Goal: Task Accomplishment & Management: Use online tool/utility

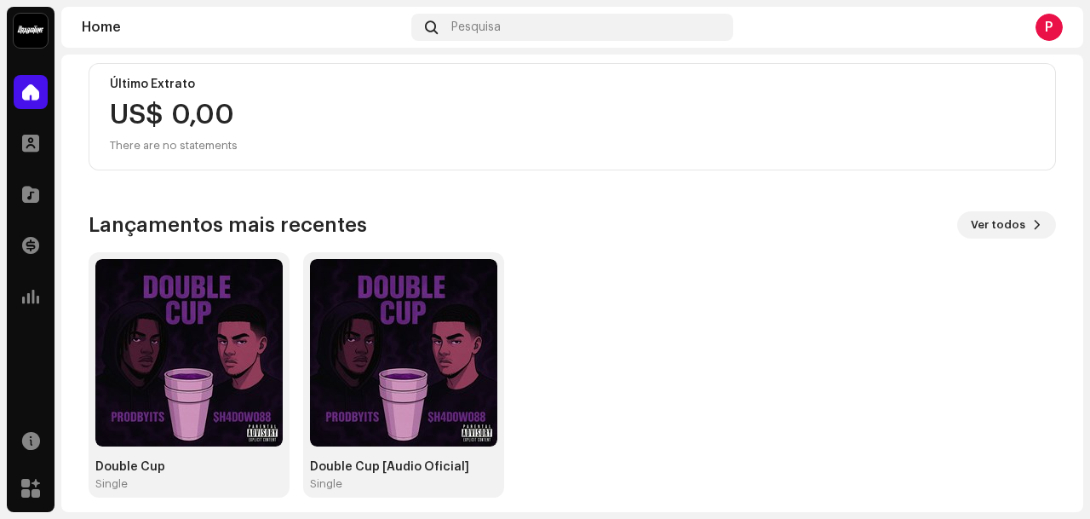
scroll to position [323, 0]
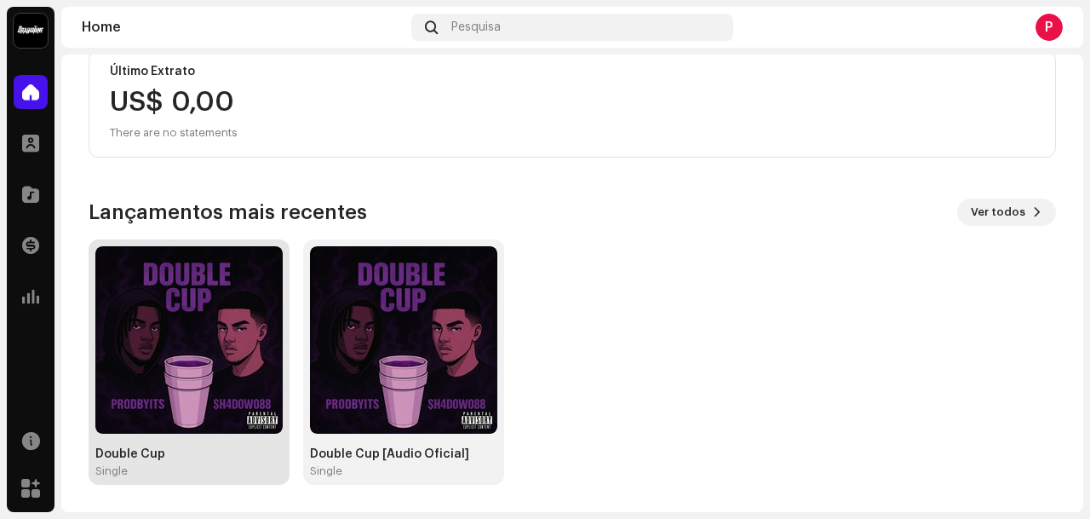
click at [185, 365] on img at bounding box center [188, 339] width 187 height 187
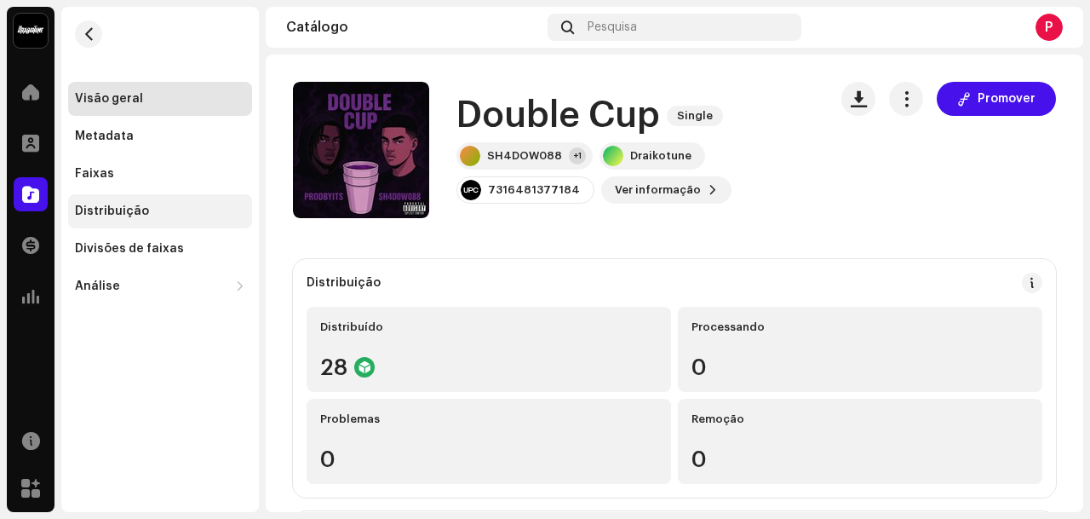
click at [204, 206] on div "Distribuição" at bounding box center [160, 211] width 170 height 14
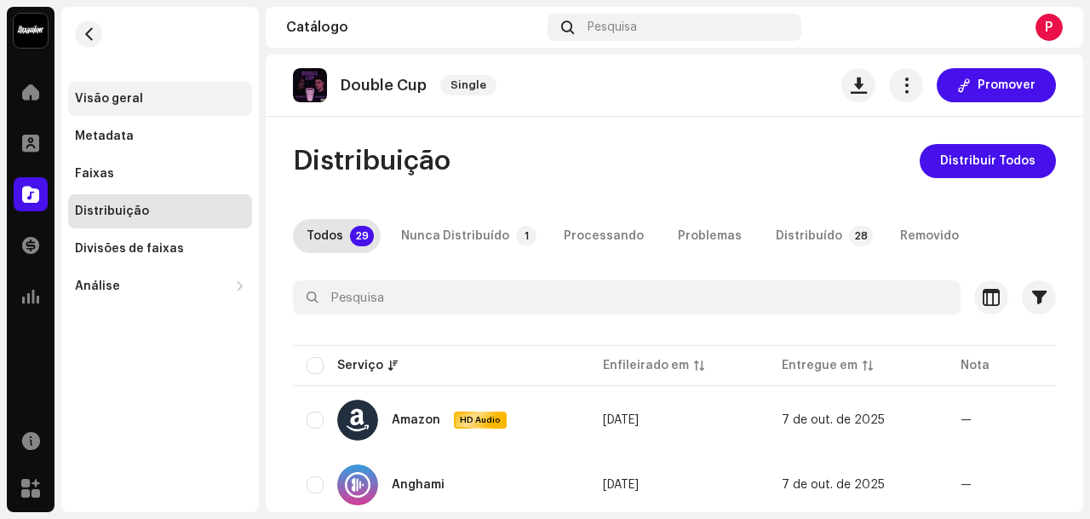
click at [153, 99] on div "Visão geral" at bounding box center [160, 99] width 170 height 14
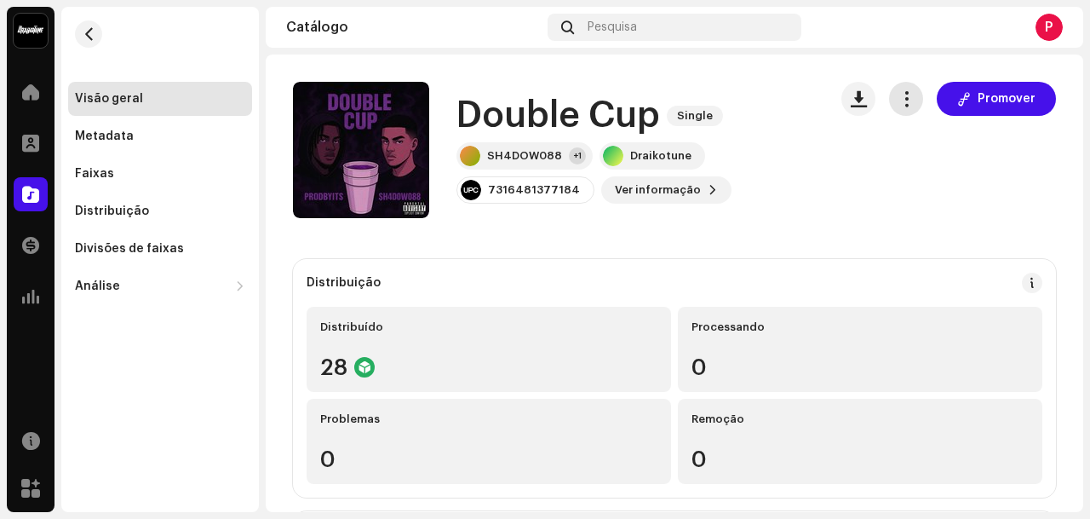
click at [907, 96] on button "button" at bounding box center [906, 99] width 34 height 34
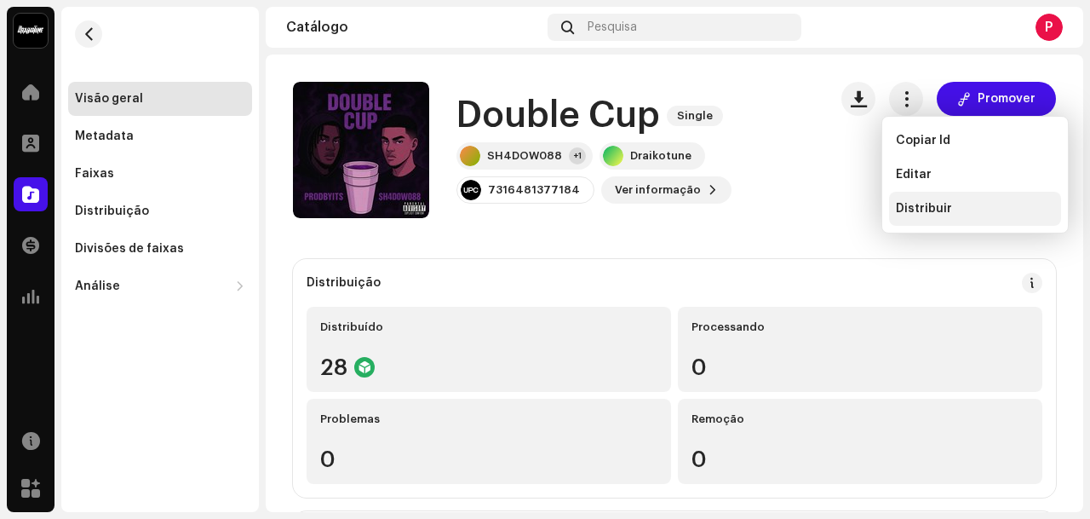
click at [934, 211] on span "Distribuir" at bounding box center [924, 209] width 56 height 14
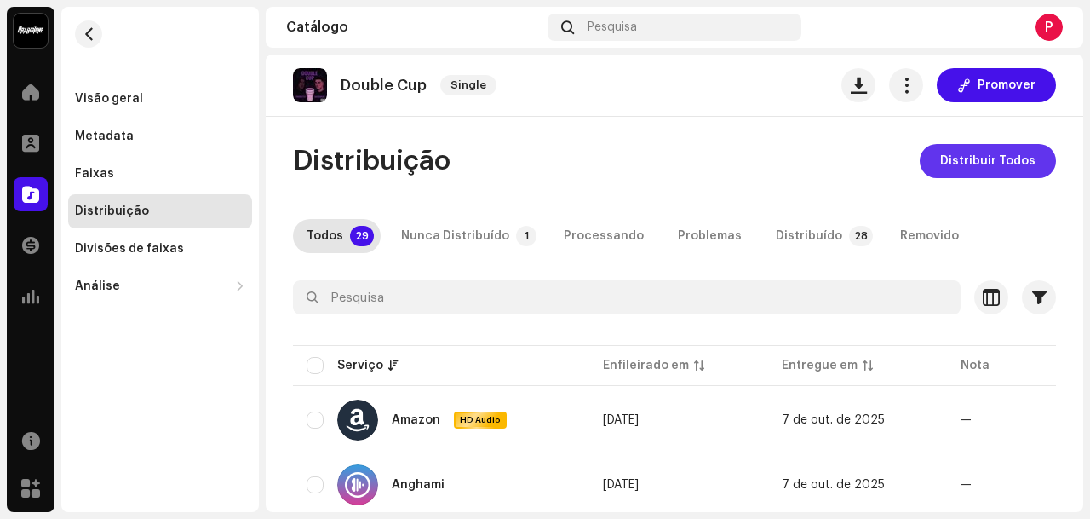
click at [973, 158] on span "Distribuir Todos" at bounding box center [987, 161] width 95 height 34
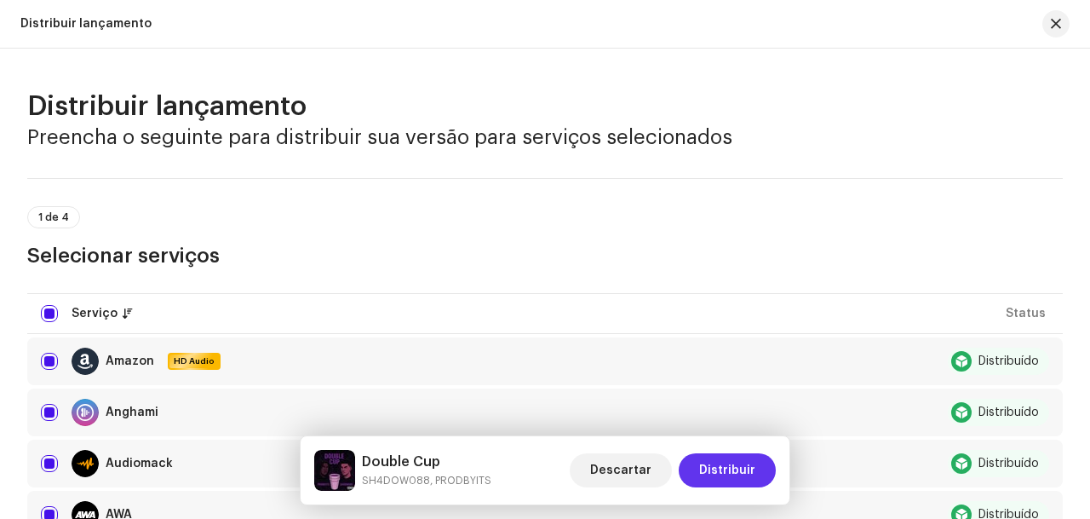
click at [749, 476] on span "Distribuir" at bounding box center [727, 470] width 56 height 34
drag, startPoint x: 802, startPoint y: 180, endPoint x: 743, endPoint y: 473, distance: 298.9
click at [743, 473] on span "Distribuir" at bounding box center [727, 470] width 56 height 34
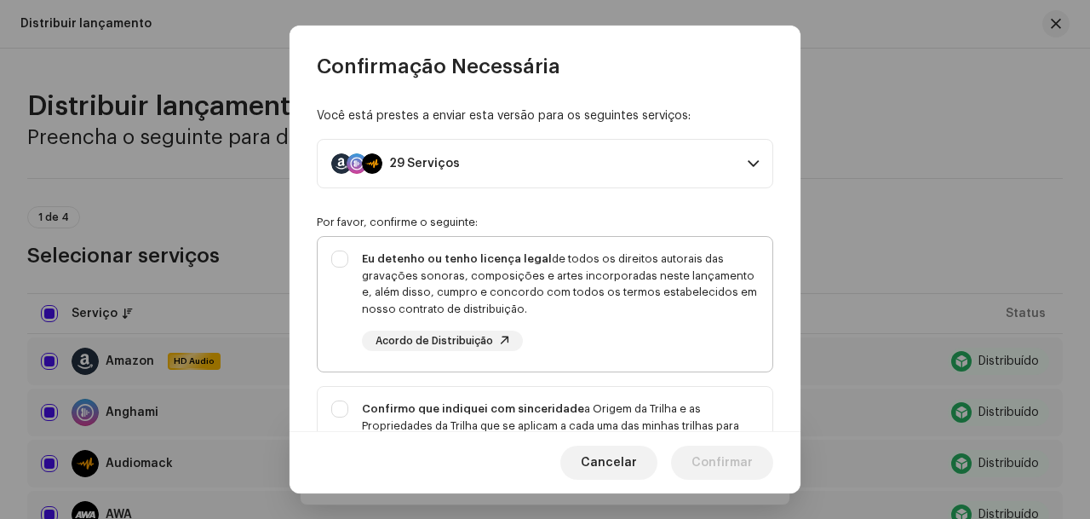
click at [344, 249] on div "Eu detenho ou tenho licença legal de todos os direitos autorais das gravações s…" at bounding box center [545, 301] width 455 height 128
checkbox input "true"
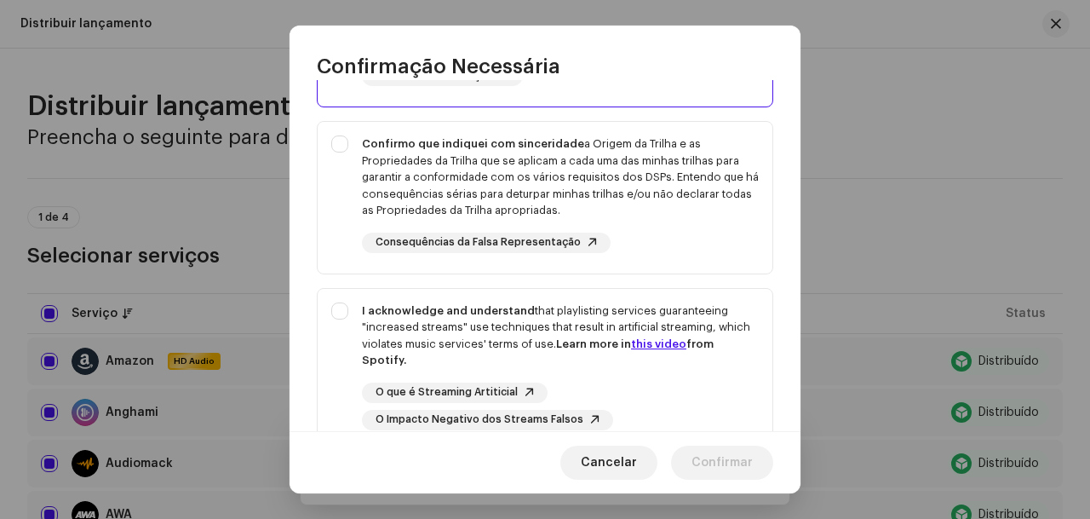
scroll to position [249, 0]
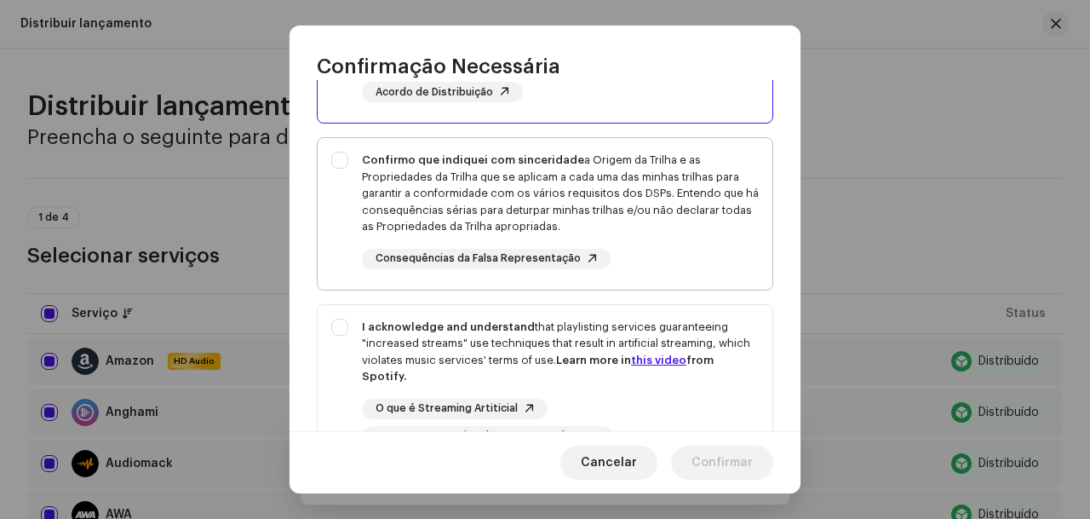
click at [335, 164] on div "Confirmo que indiquei com sinceridade a Origem da Trilha e as Propriedades da T…" at bounding box center [545, 210] width 455 height 145
checkbox input "true"
click at [336, 325] on div "I acknowledge and understand that playlisting services guaranteeing "increased …" at bounding box center [545, 382] width 455 height 155
checkbox input "true"
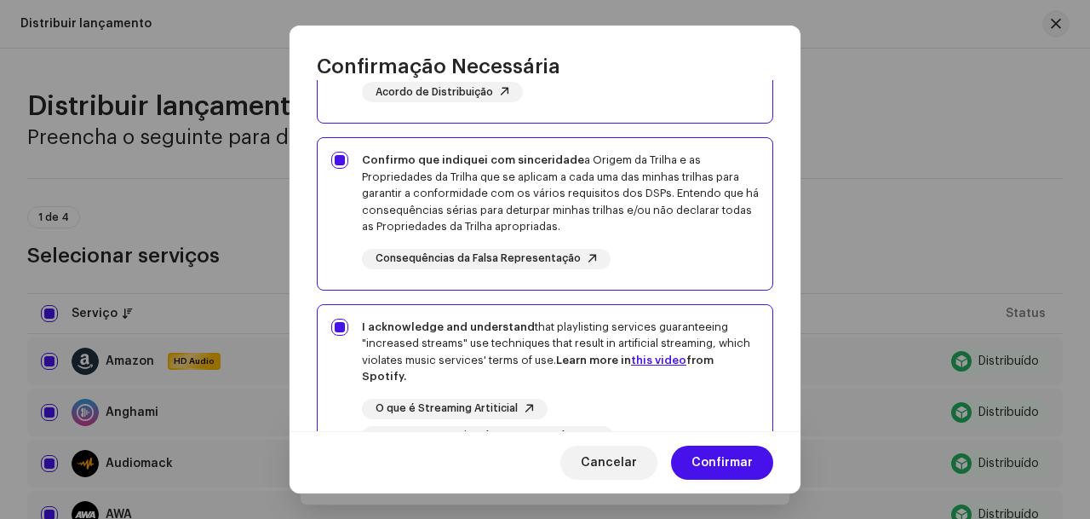
scroll to position [401, 0]
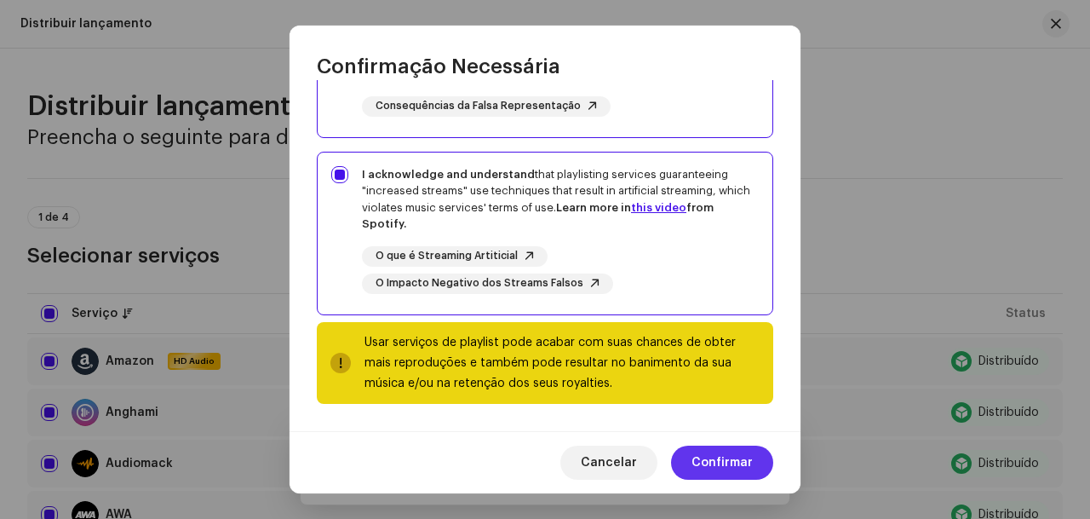
click at [748, 451] on span "Confirmar" at bounding box center [722, 462] width 61 height 34
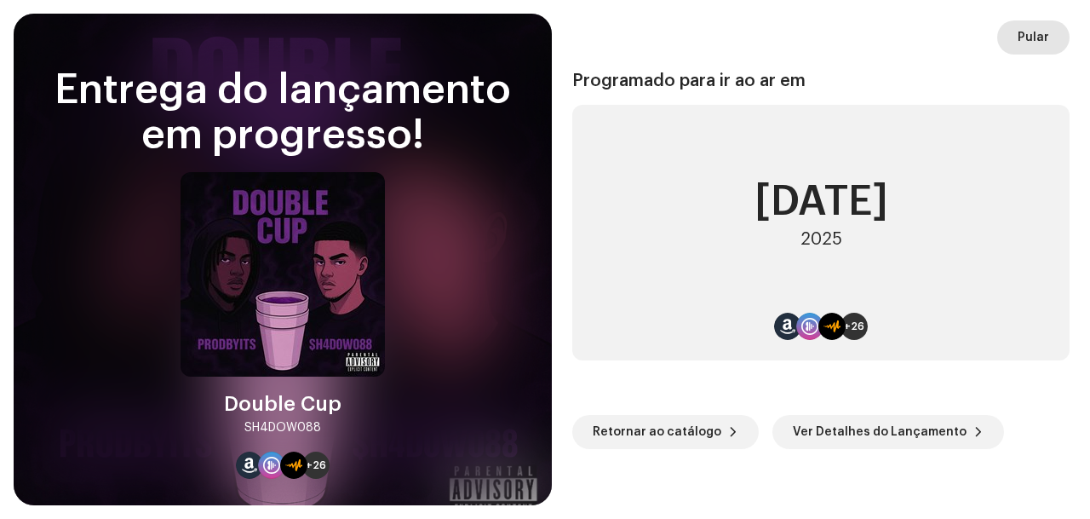
click at [1048, 41] on span "Pular" at bounding box center [1034, 37] width 32 height 34
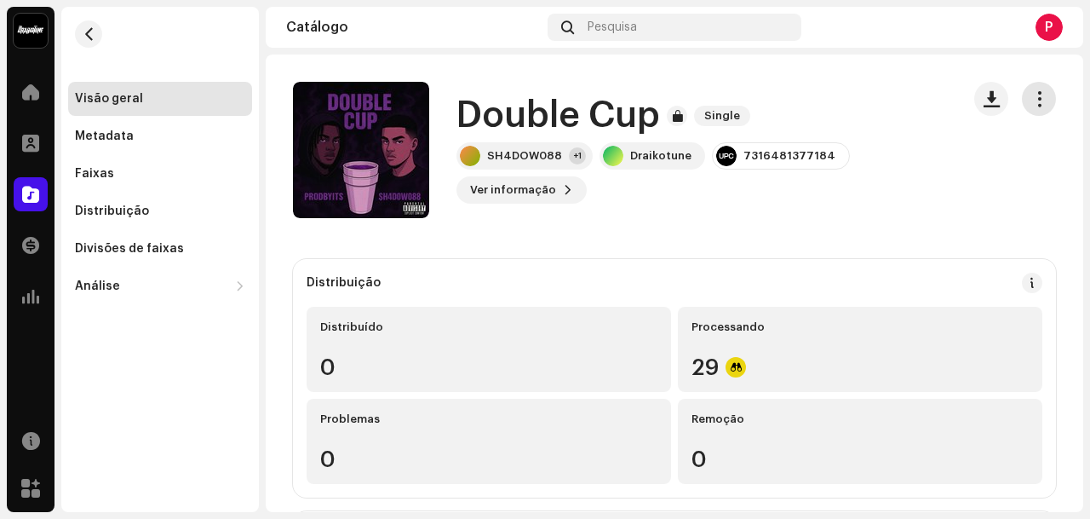
click at [1037, 97] on span "button" at bounding box center [1040, 99] width 16 height 14
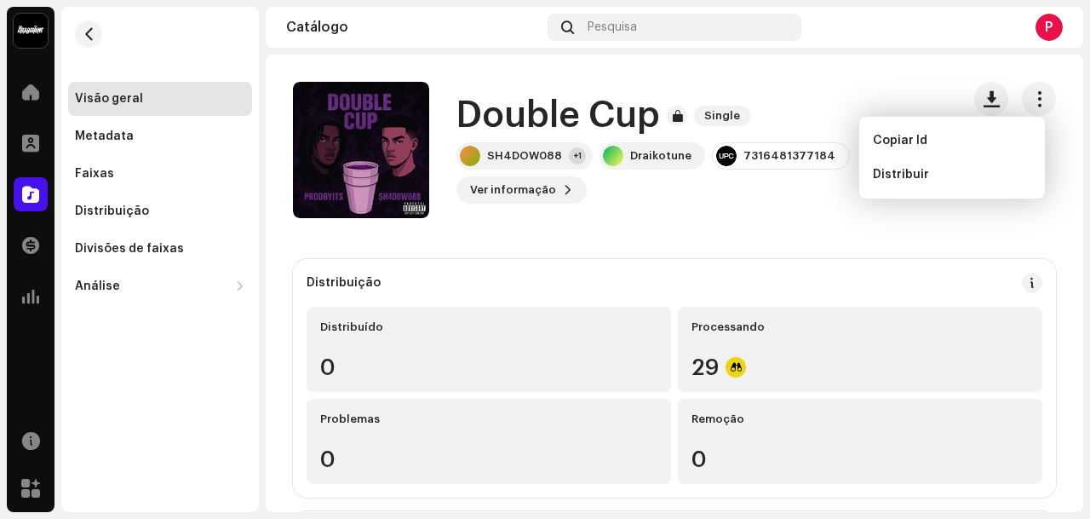
click at [870, 116] on div "Copiar Id Distribuir" at bounding box center [952, 157] width 187 height 83
